Goal: Check status: Check status

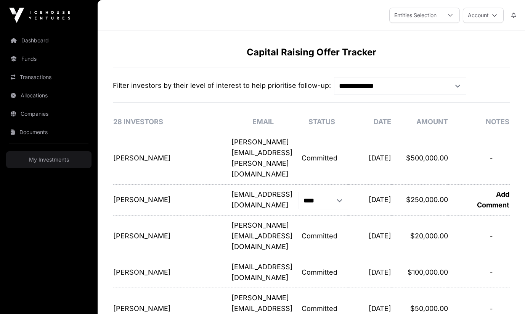
select select "*"
click at [37, 155] on link "My Investments" at bounding box center [48, 159] width 85 height 17
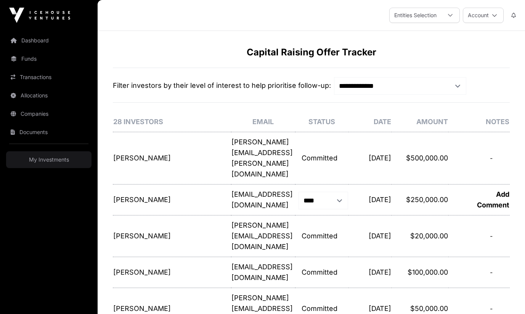
select select "*"
click at [35, 40] on link "Dashboard" at bounding box center [48, 40] width 85 height 17
